Goal: Task Accomplishment & Management: Complete application form

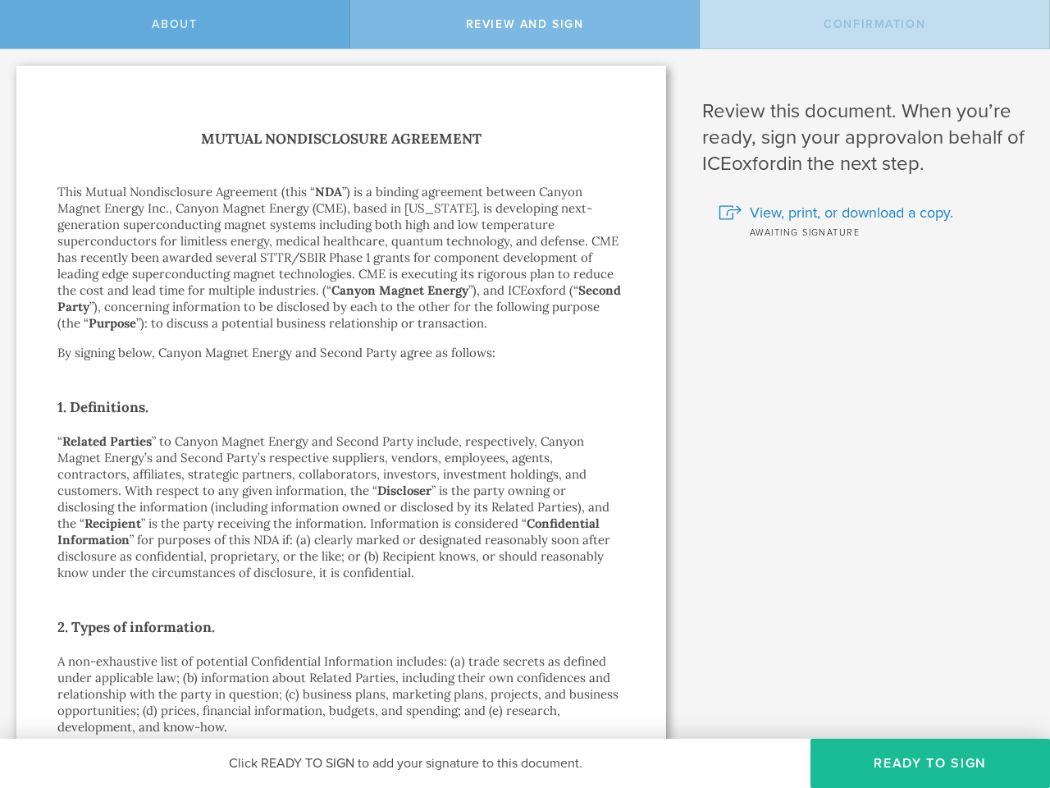
click at [525, 394] on h2 "1. Definitions." at bounding box center [341, 407] width 568 height 26
click at [175, 24] on span "About" at bounding box center [174, 24] width 45 height 14
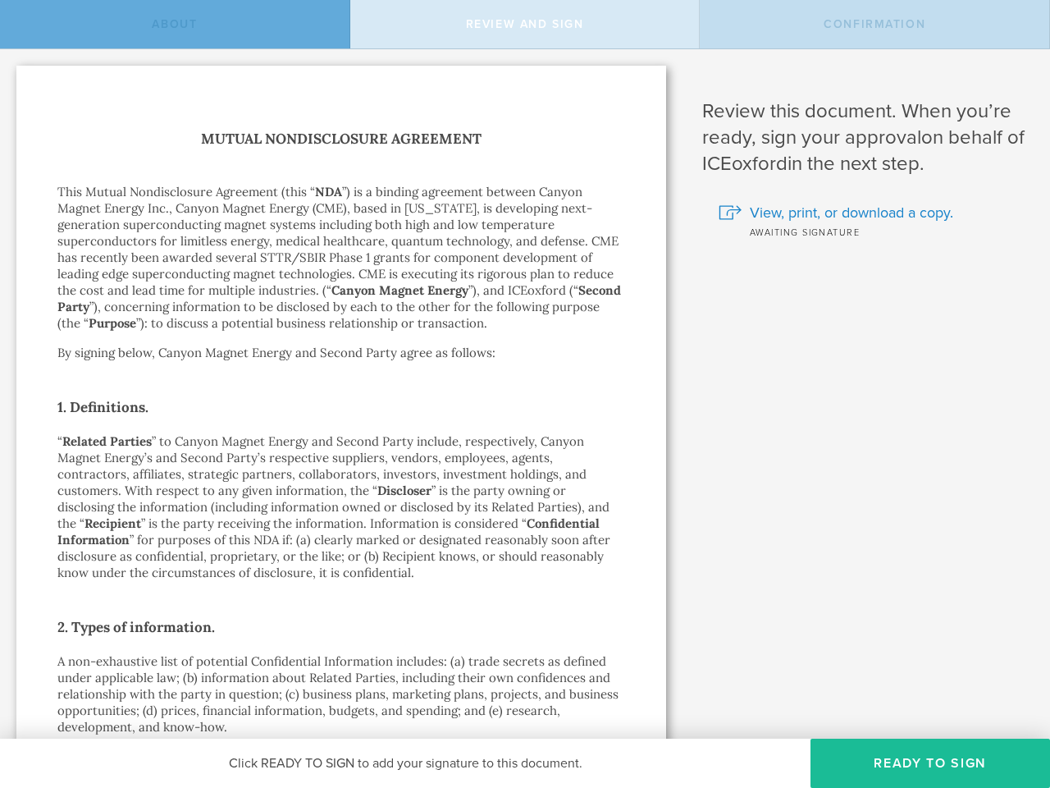
click at [525, 24] on span "Review and sign" at bounding box center [525, 24] width 118 height 14
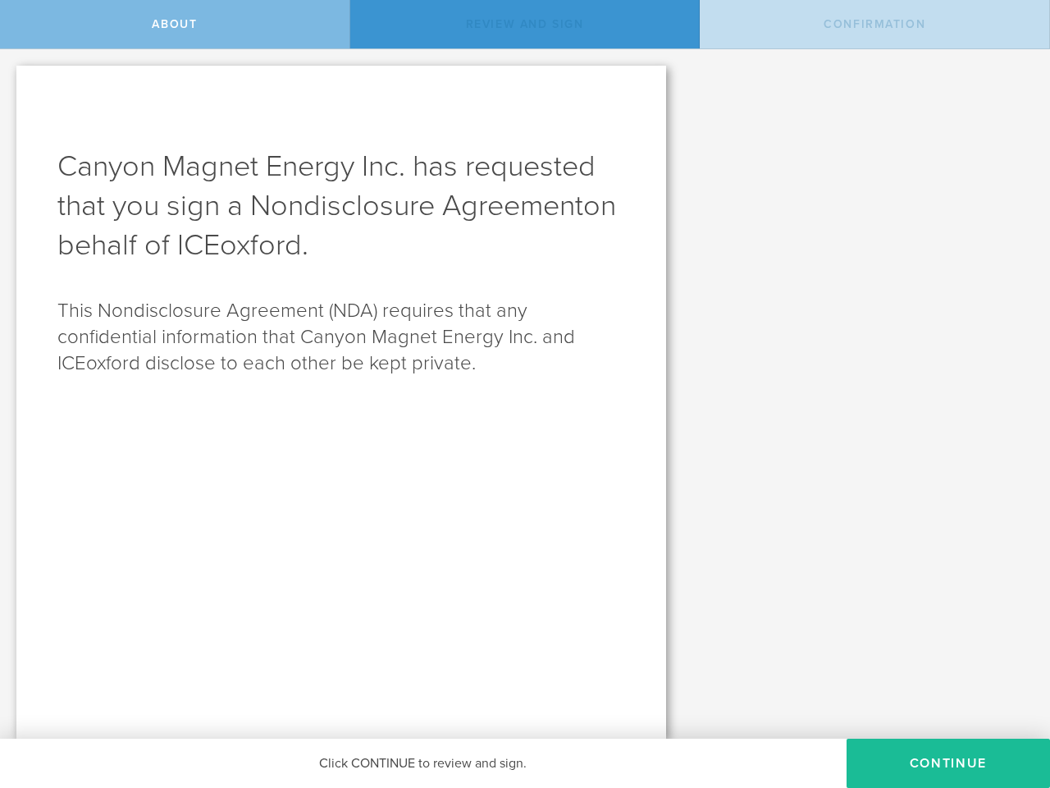
click at [875, 24] on span "Confirmation" at bounding box center [875, 24] width 102 height 14
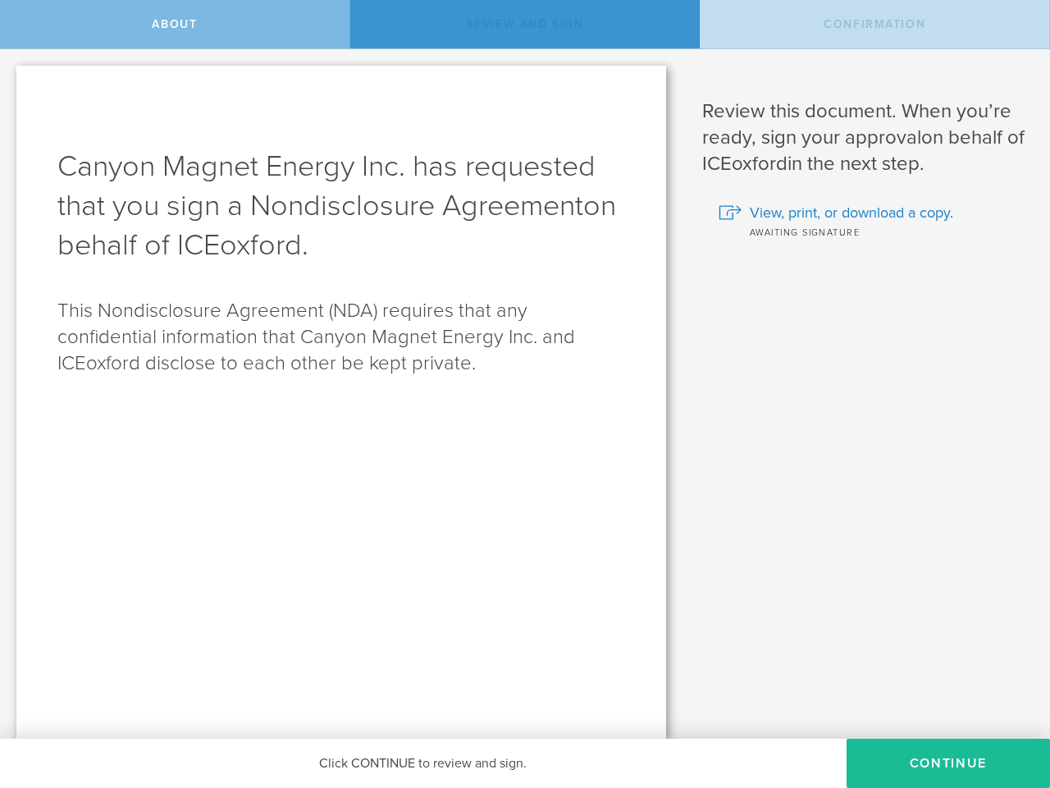
click at [861, 212] on span "View, print, or download a copy." at bounding box center [851, 212] width 203 height 21
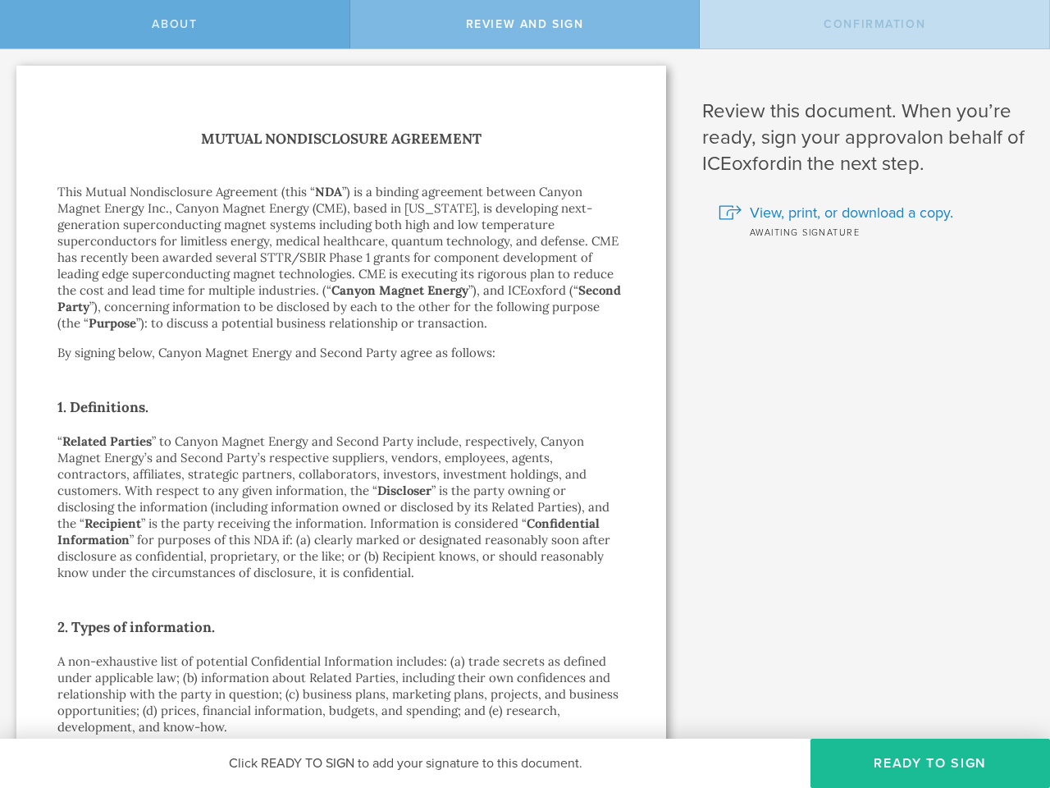
click at [930, 763] on button "Ready to Sign" at bounding box center [931, 762] width 240 height 49
